Goal: Task Accomplishment & Management: Manage account settings

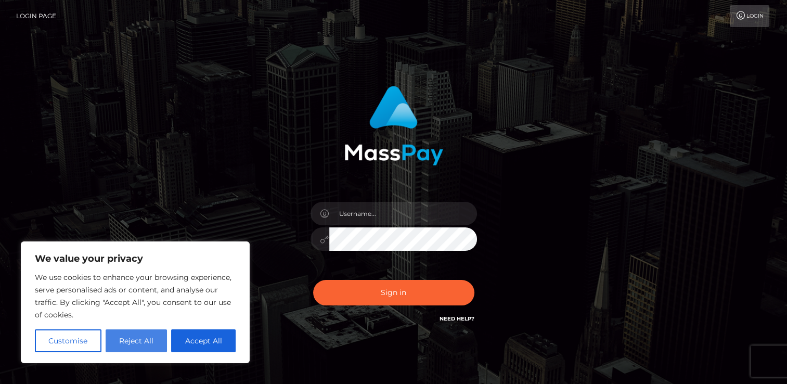
click at [129, 340] on button "Reject All" at bounding box center [137, 340] width 62 height 23
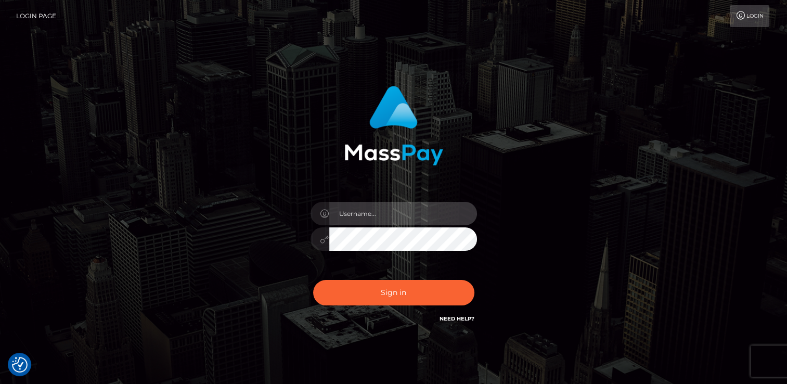
click at [377, 211] on input "text" at bounding box center [403, 213] width 148 height 23
type input "[EMAIL_ADDRESS]"
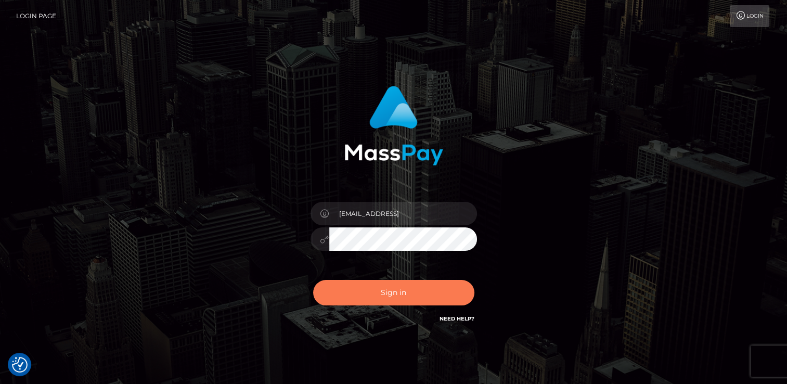
click at [399, 292] on button "Sign in" at bounding box center [393, 292] width 161 height 25
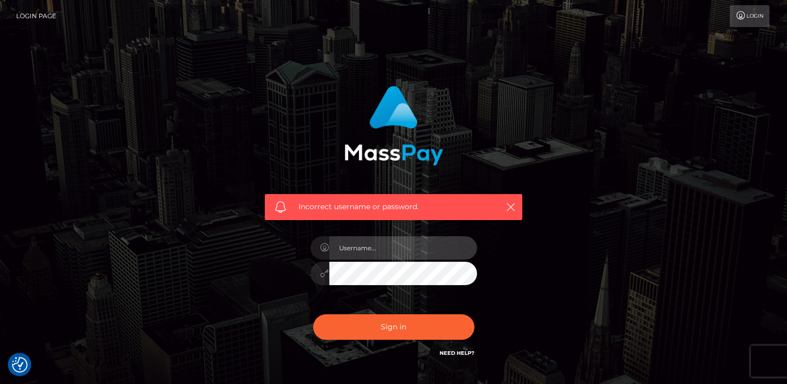
click at [382, 246] on input "text" at bounding box center [403, 247] width 148 height 23
type input "lucillelandrum"
click at [391, 243] on input "lucillelandrum" at bounding box center [403, 247] width 148 height 23
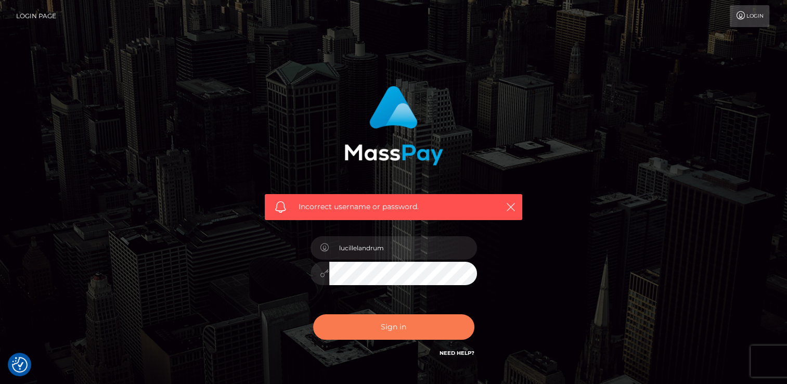
click at [389, 326] on button "Sign in" at bounding box center [393, 326] width 161 height 25
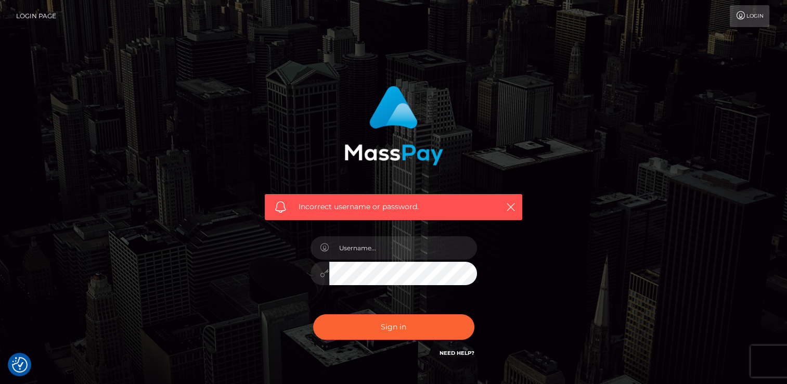
click at [466, 350] on link "Need Help?" at bounding box center [456, 352] width 35 height 7
click at [366, 248] on input "text" at bounding box center [403, 247] width 148 height 23
type input "[EMAIL_ADDRESS]"
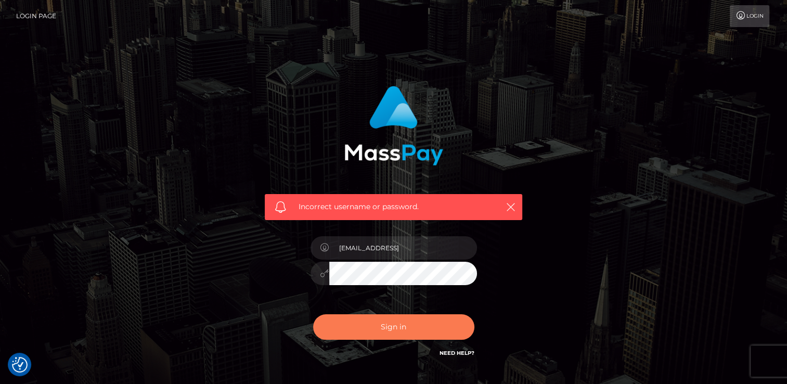
click at [394, 322] on button "Sign in" at bounding box center [393, 326] width 161 height 25
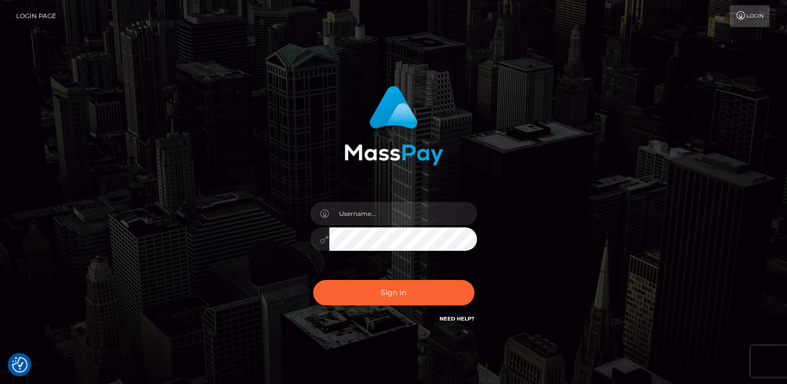
click at [36, 14] on link "Login Page" at bounding box center [36, 16] width 40 height 22
